Goal: Go to known website: Access a specific website the user already knows

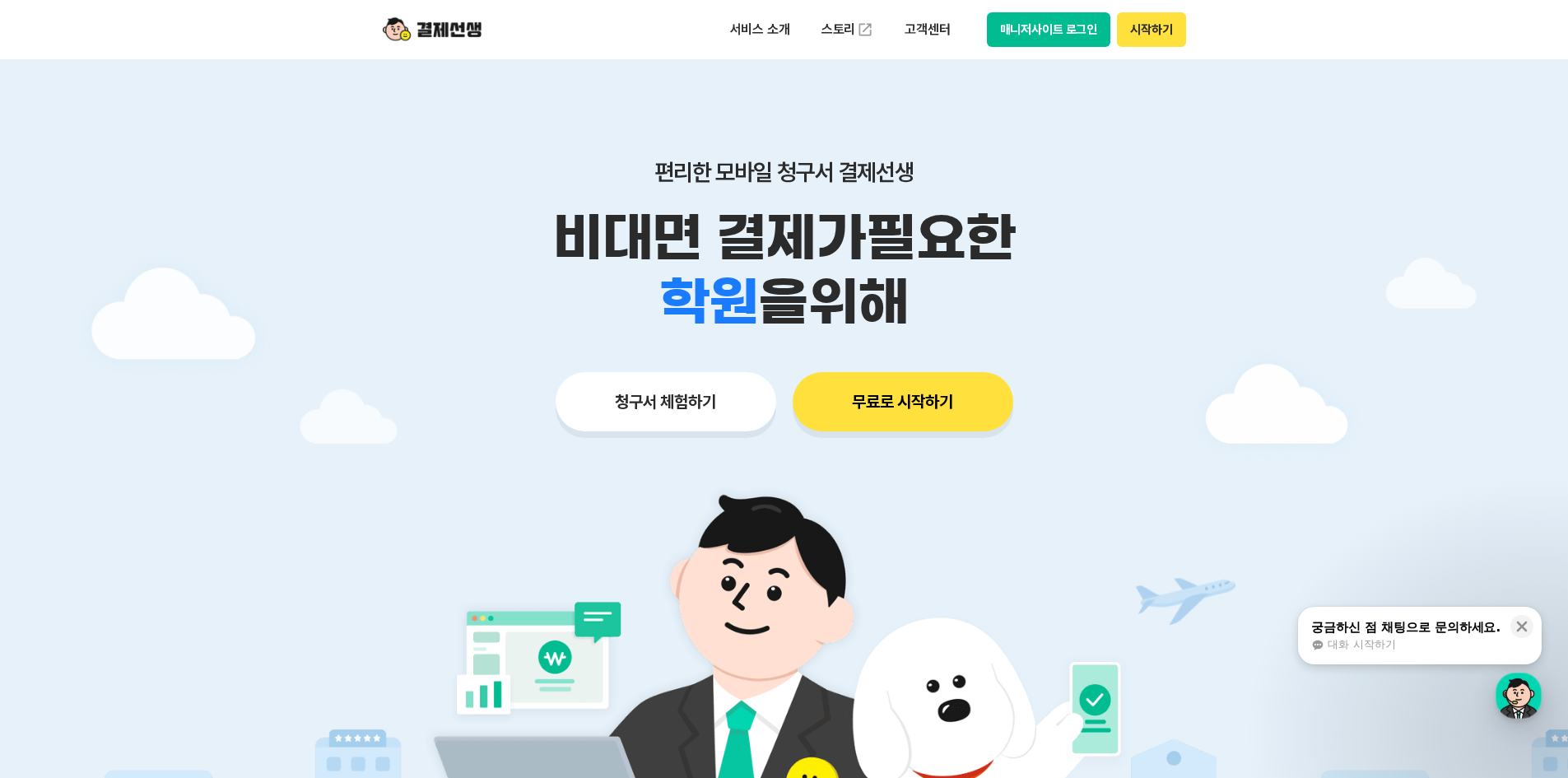
click at [1080, 36] on button "매니저사이트 로그인" at bounding box center [1048, 29] width 124 height 35
click at [916, 30] on p "고객센터" at bounding box center [927, 29] width 68 height 29
click at [1160, 35] on button "시작하기" at bounding box center [1151, 29] width 68 height 35
click at [1027, 33] on button "매니저사이트 로그인" at bounding box center [1048, 29] width 124 height 35
click at [1062, 42] on button "매니저사이트 로그인" at bounding box center [1048, 29] width 124 height 35
